Goal: Navigation & Orientation: Find specific page/section

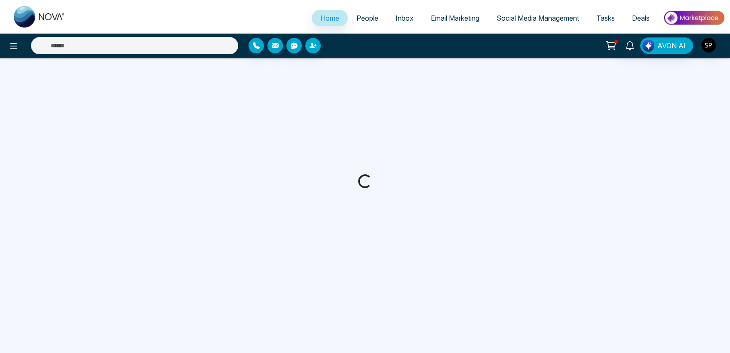
click at [510, 79] on div at bounding box center [365, 181] width 730 height 247
select select "*"
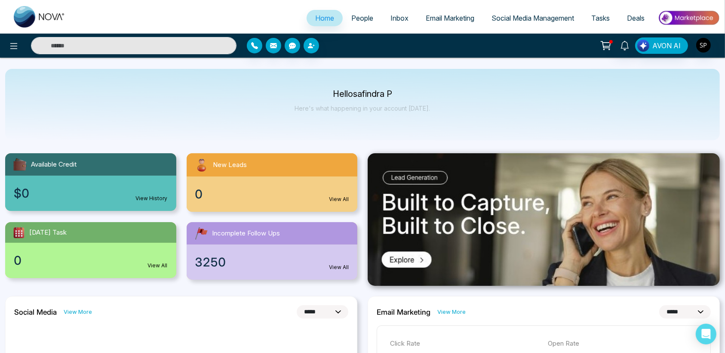
click at [338, 269] on link "View All" at bounding box center [339, 267] width 20 height 8
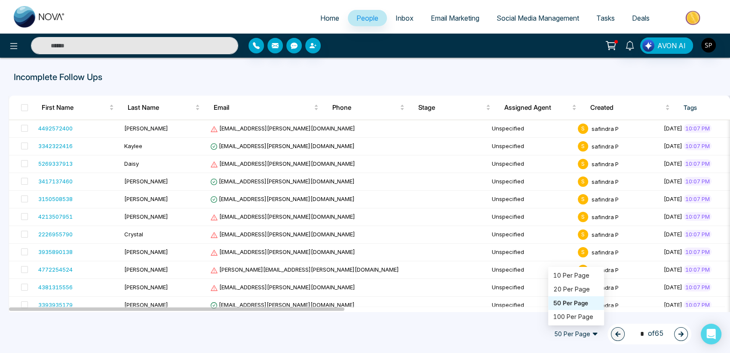
click at [592, 330] on span "50 Per Page" at bounding box center [576, 334] width 56 height 14
click at [581, 315] on div "100 Per Page" at bounding box center [576, 316] width 46 height 9
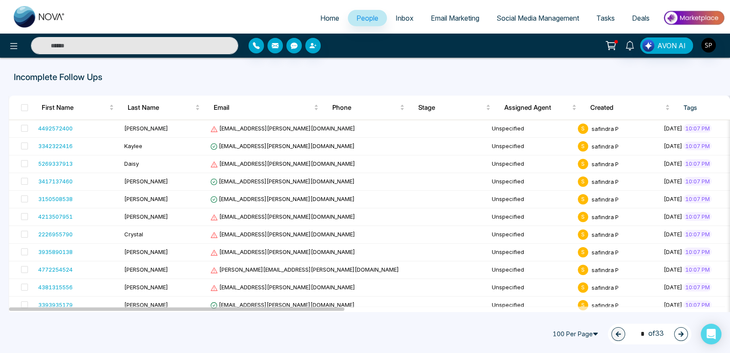
click at [588, 332] on span "100 Per Page" at bounding box center [577, 334] width 56 height 14
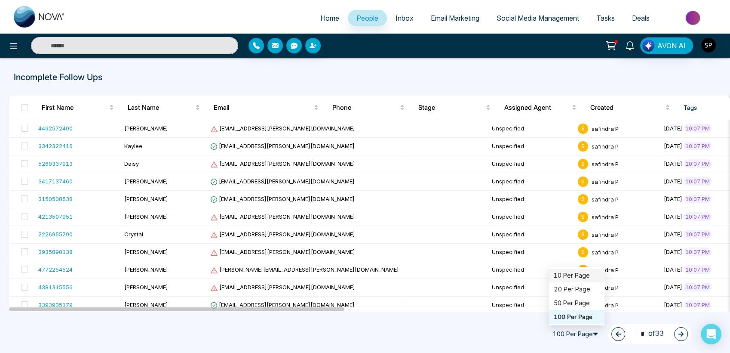
click at [565, 276] on div "10 Per Page" at bounding box center [577, 274] width 46 height 9
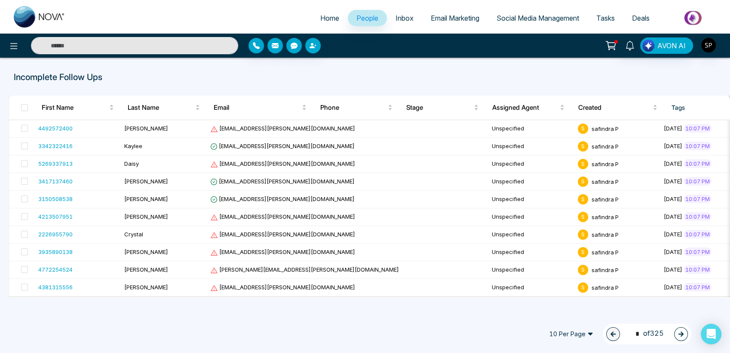
click at [571, 333] on span "10 Per Page" at bounding box center [571, 334] width 56 height 14
click at [562, 286] on div "20 Per Page" at bounding box center [572, 288] width 46 height 9
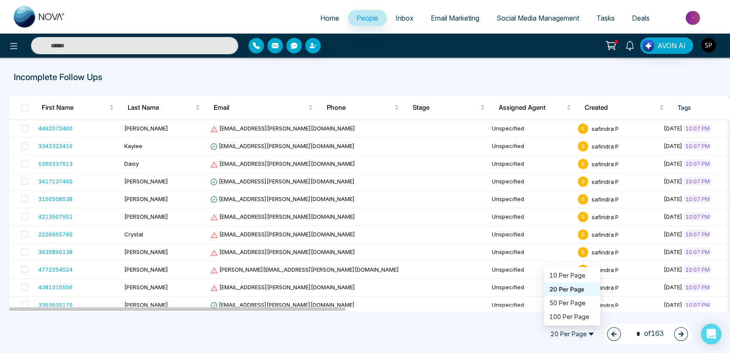
click at [561, 333] on span "20 Per Page" at bounding box center [572, 334] width 56 height 14
click at [554, 308] on div "50 Per Page" at bounding box center [572, 303] width 56 height 14
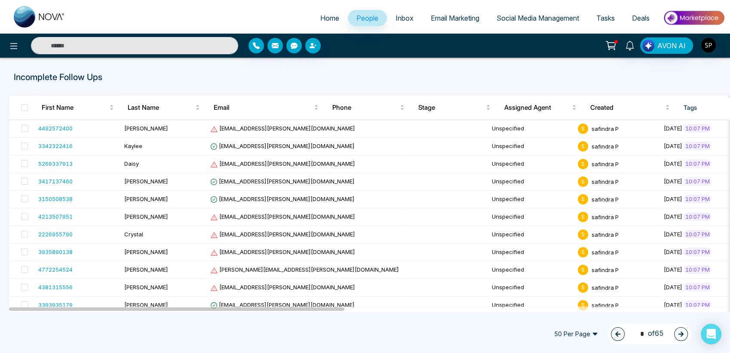
click at [568, 328] on span "50 Per Page" at bounding box center [576, 334] width 56 height 14
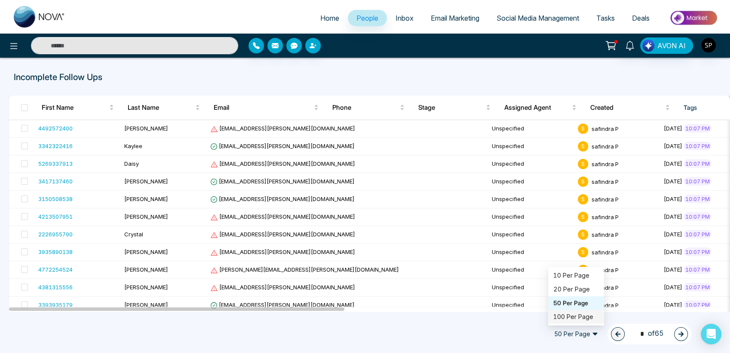
click at [561, 313] on div "100 Per Page" at bounding box center [576, 316] width 46 height 9
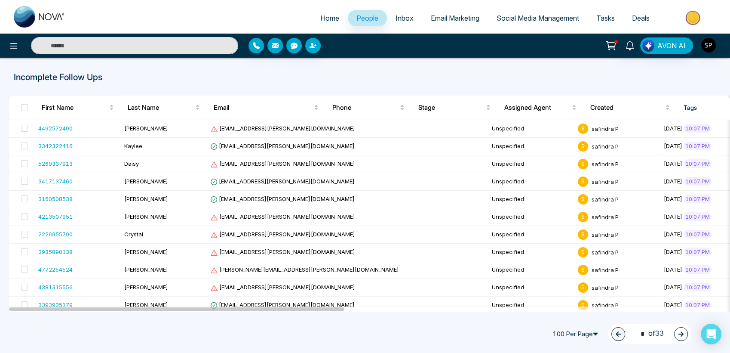
click at [398, 15] on span "Inbox" at bounding box center [405, 18] width 18 height 9
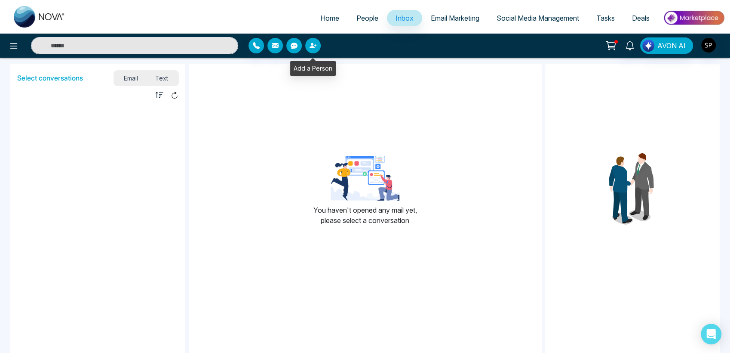
click at [310, 46] on icon "button" at bounding box center [313, 45] width 7 height 7
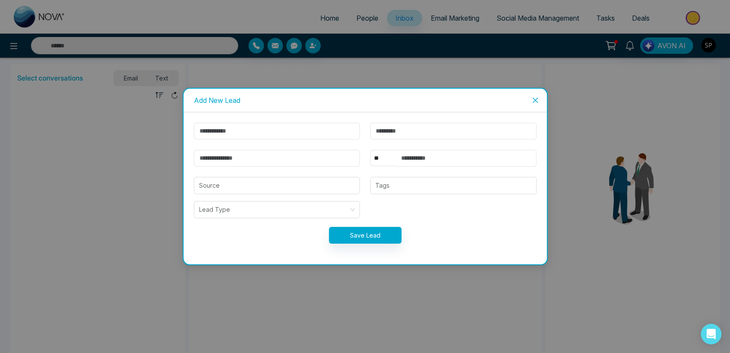
click at [538, 101] on icon "close" at bounding box center [535, 100] width 7 height 7
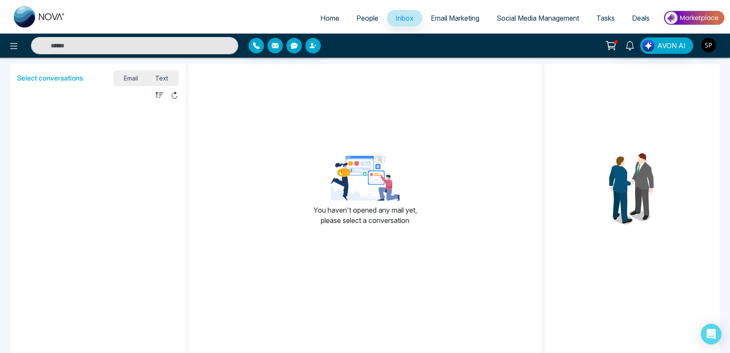
click at [365, 16] on span "People" at bounding box center [367, 18] width 22 height 9
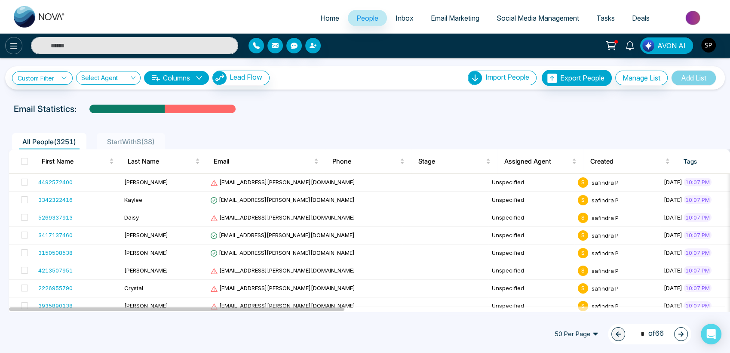
click at [10, 40] on button at bounding box center [13, 45] width 17 height 17
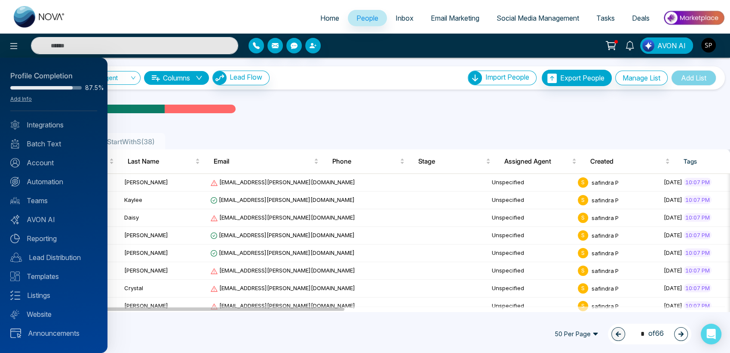
click at [314, 112] on div at bounding box center [365, 176] width 730 height 353
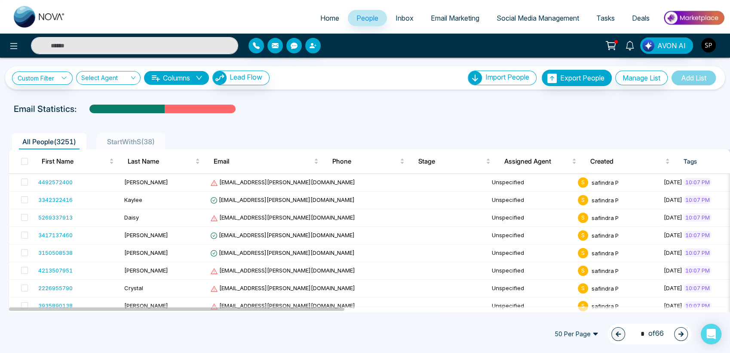
click at [21, 18] on img at bounding box center [40, 16] width 52 height 21
select select "*"
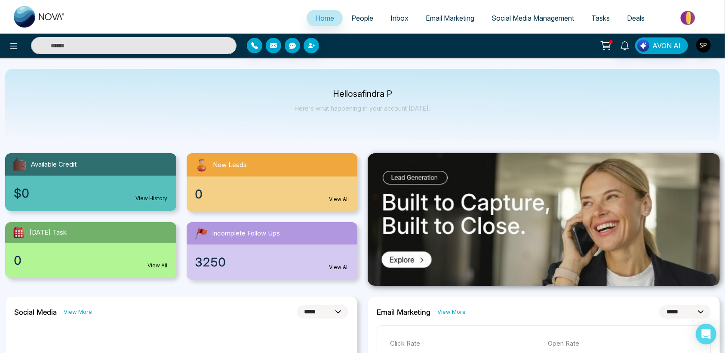
click at [21, 18] on img at bounding box center [40, 16] width 52 height 21
click at [21, 45] on button at bounding box center [13, 45] width 17 height 17
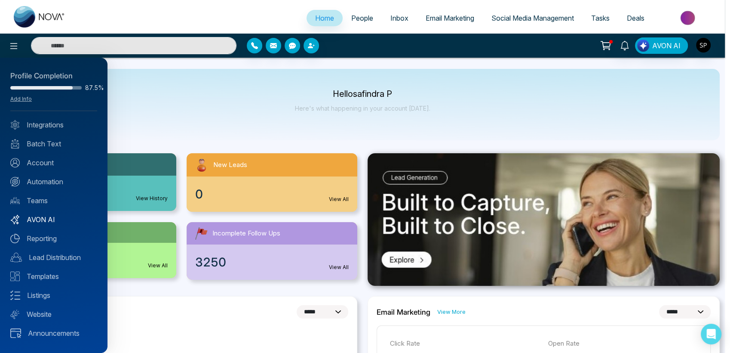
click at [29, 220] on link "AVON AI" at bounding box center [53, 219] width 87 height 10
